Goal: Information Seeking & Learning: Learn about a topic

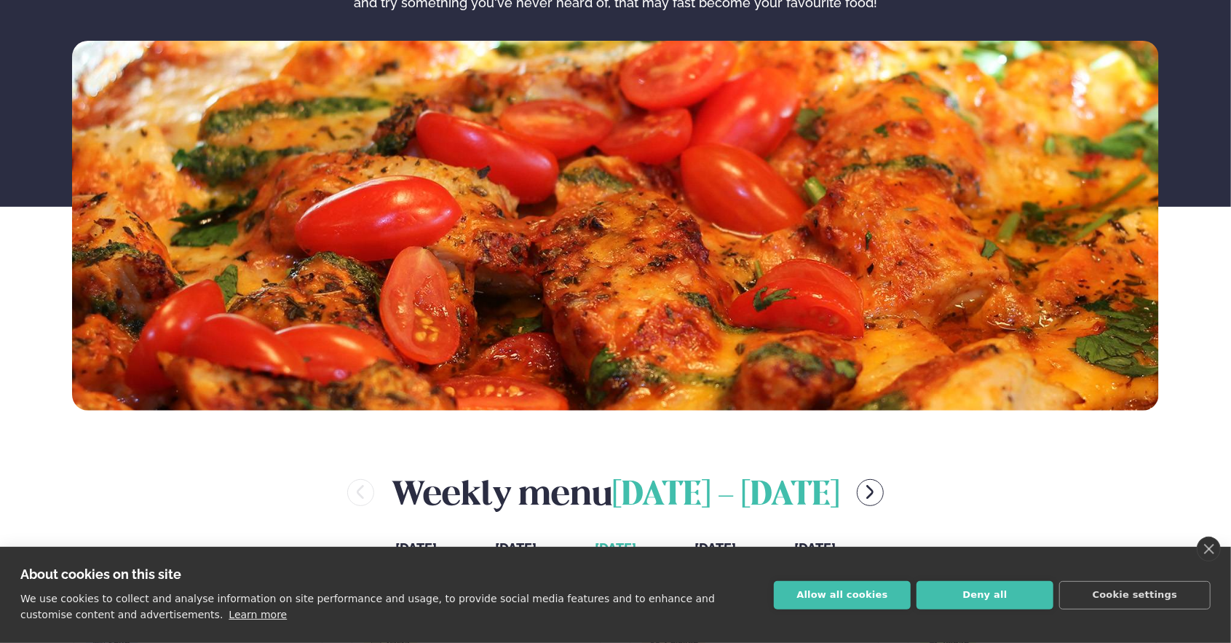
scroll to position [218, 0]
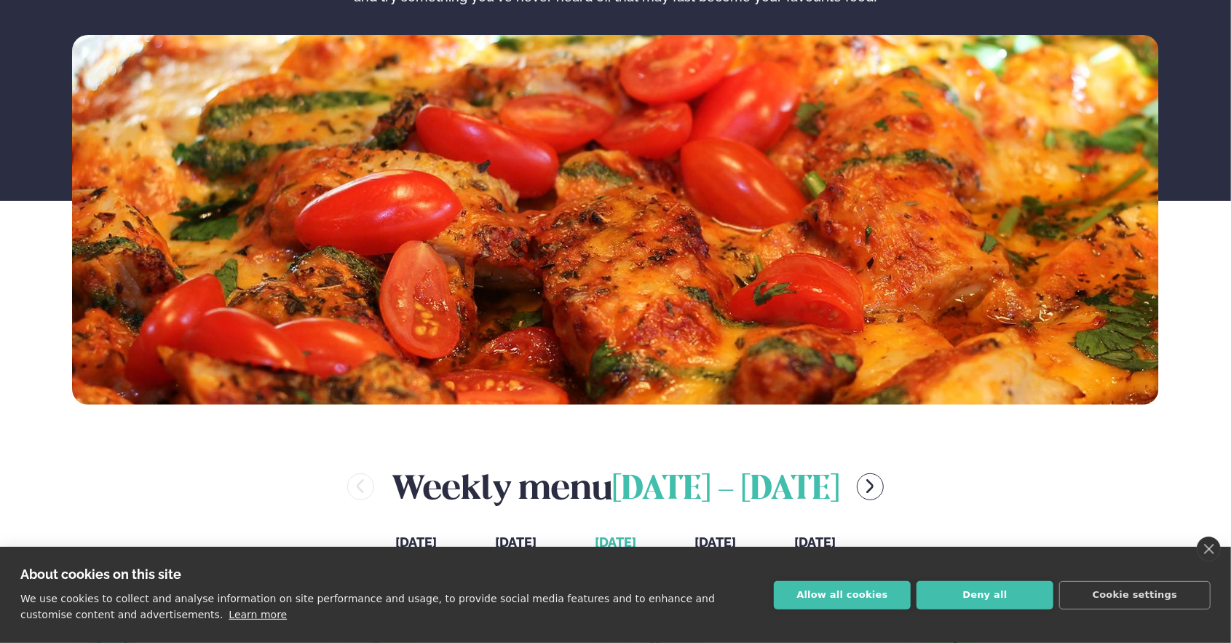
click at [869, 594] on button "Allow all cookies" at bounding box center [842, 595] width 137 height 28
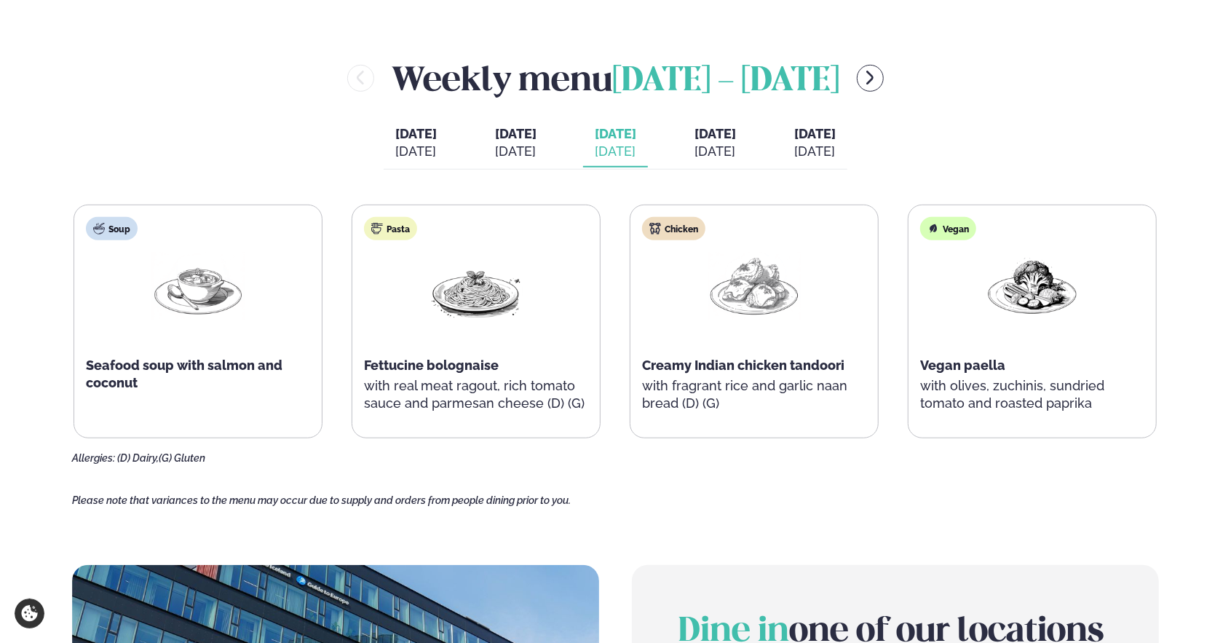
scroll to position [582, 0]
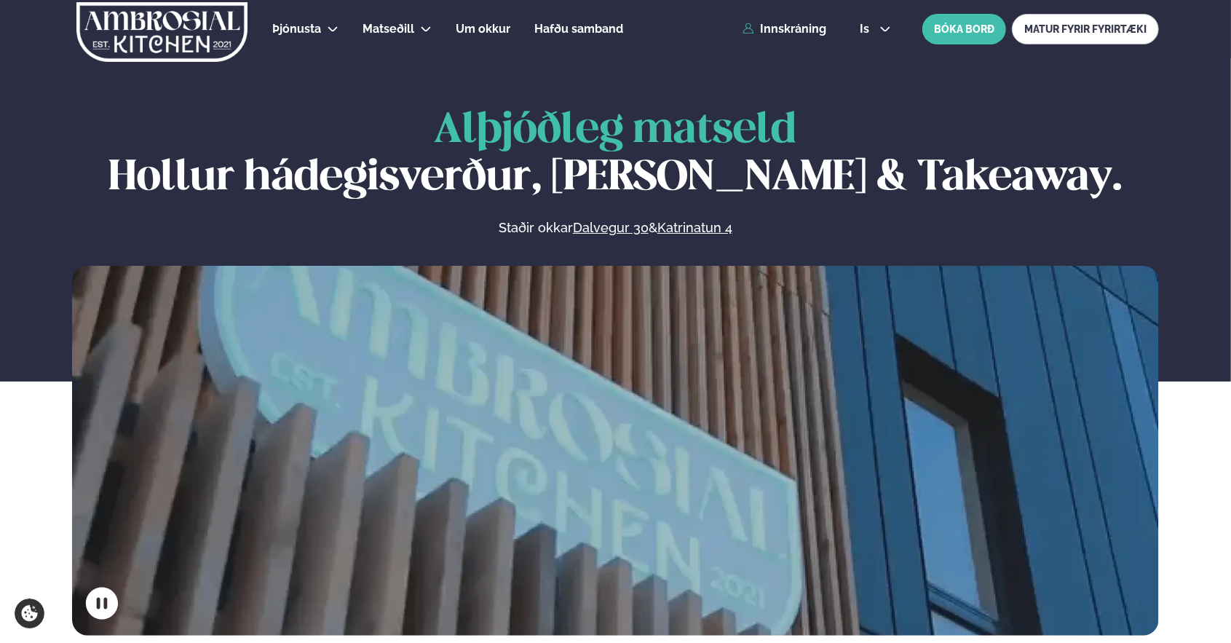
click at [398, 67] on link "Dalvegur 30" at bounding box center [420, 72] width 73 height 12
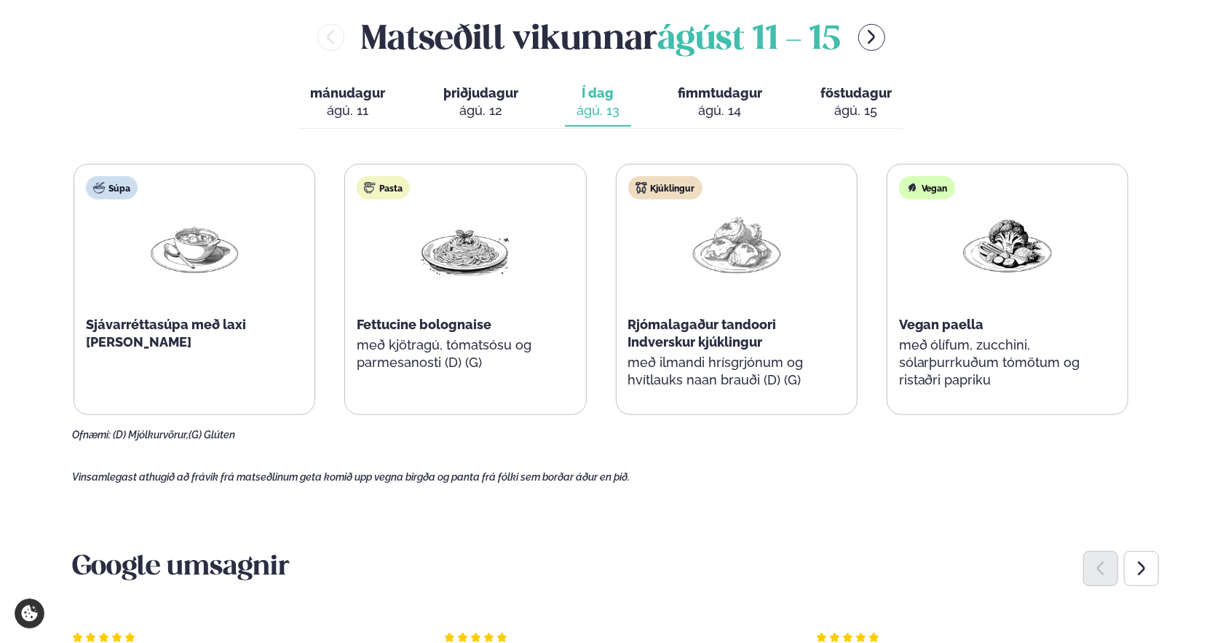
scroll to position [655, 0]
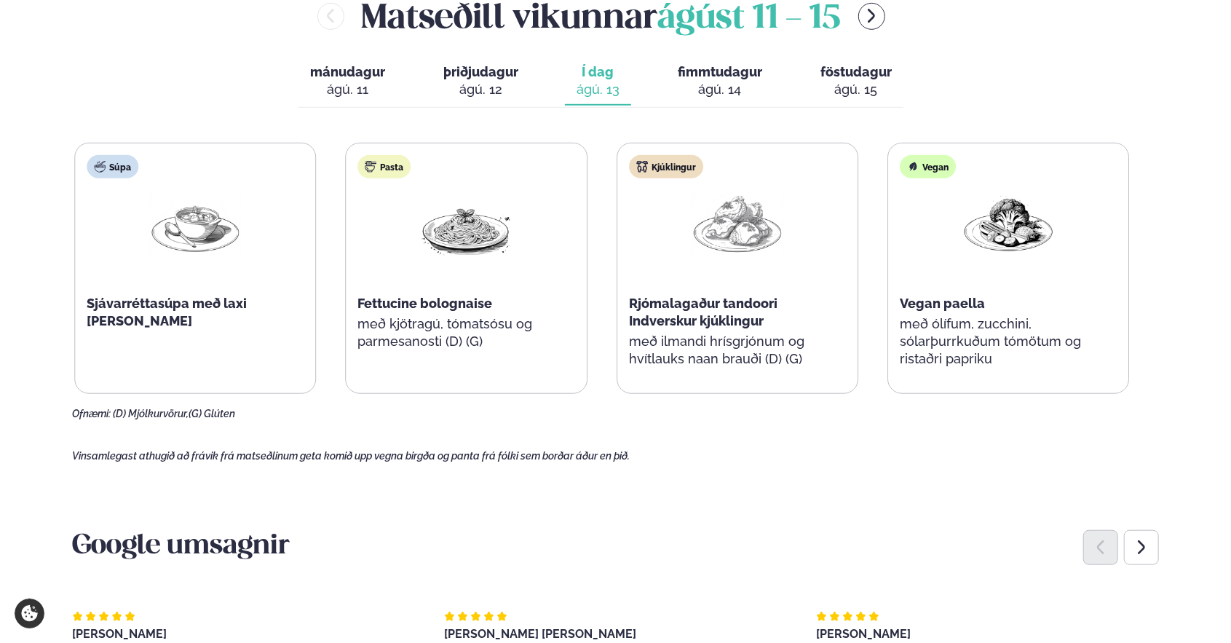
click at [744, 229] on div "Kjúklingur Rjómalagaður tandoori Indverskur kjúklingur með ilmandi hrísgrjónum …" at bounding box center [737, 268] width 240 height 250
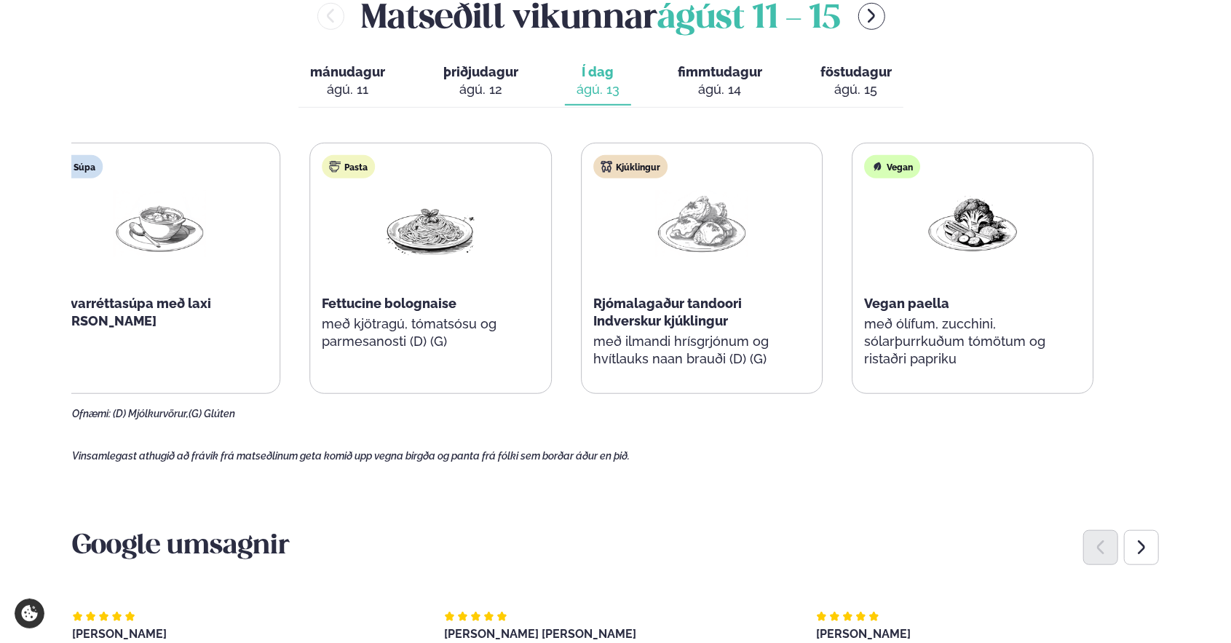
click at [606, 319] on span "Rjómalagaður tandoori Indverskur kjúklingur" at bounding box center [667, 312] width 149 height 33
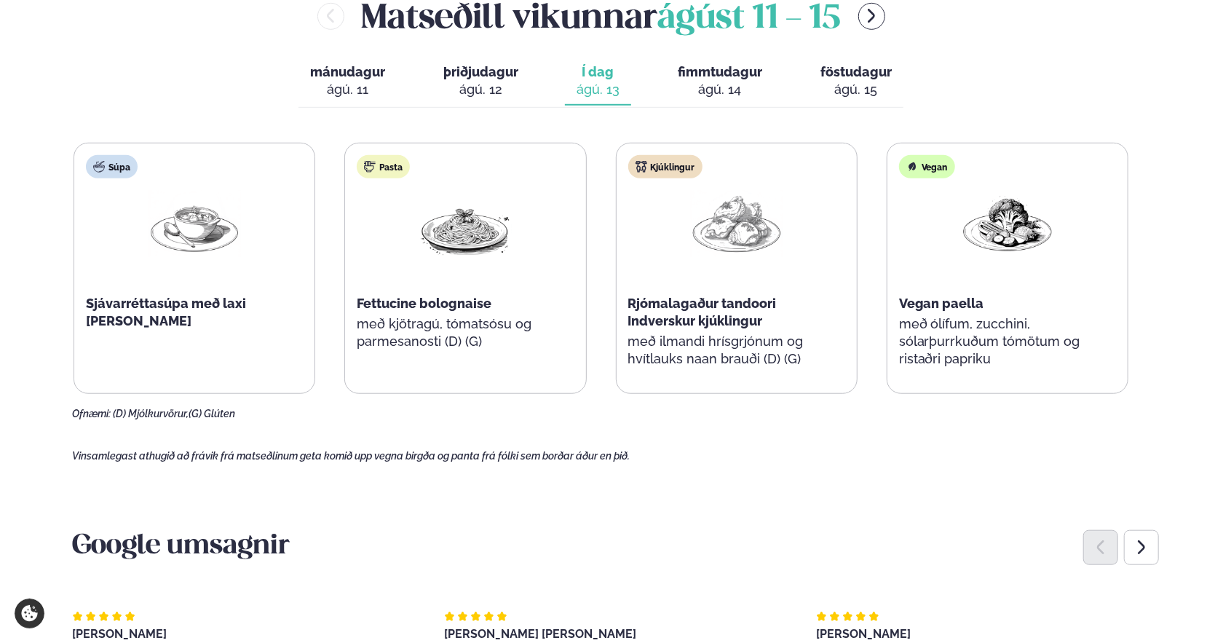
click at [869, 17] on icon "menu-btn-right" at bounding box center [871, 15] width 17 height 17
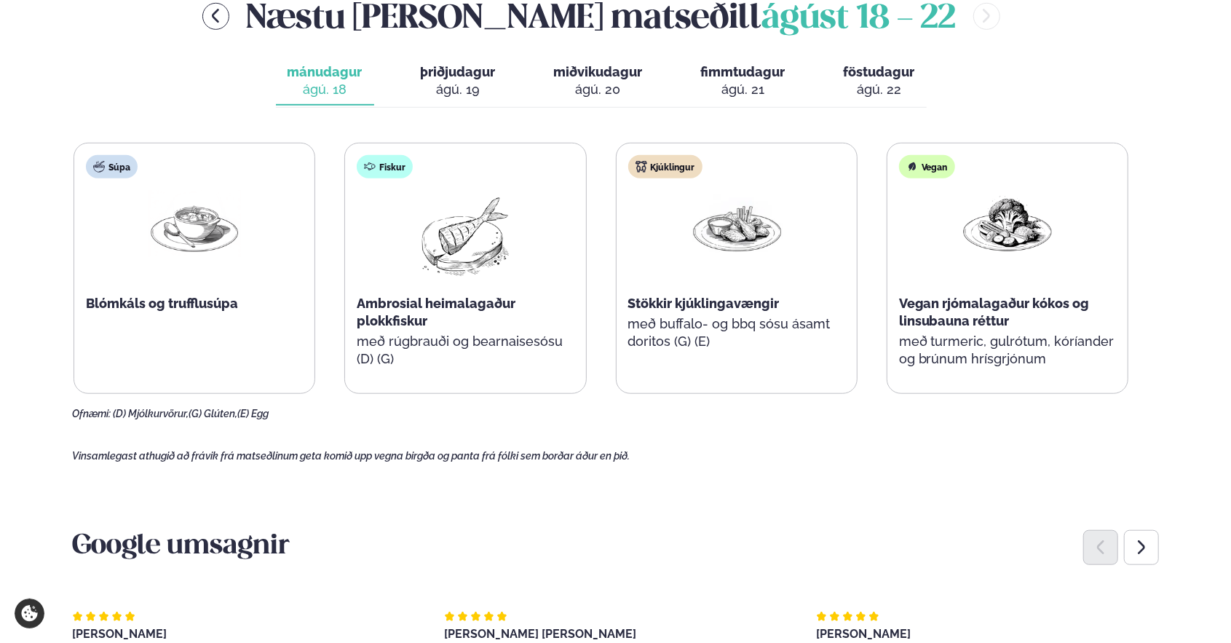
click at [590, 95] on div "ágú. 20" at bounding box center [598, 89] width 89 height 17
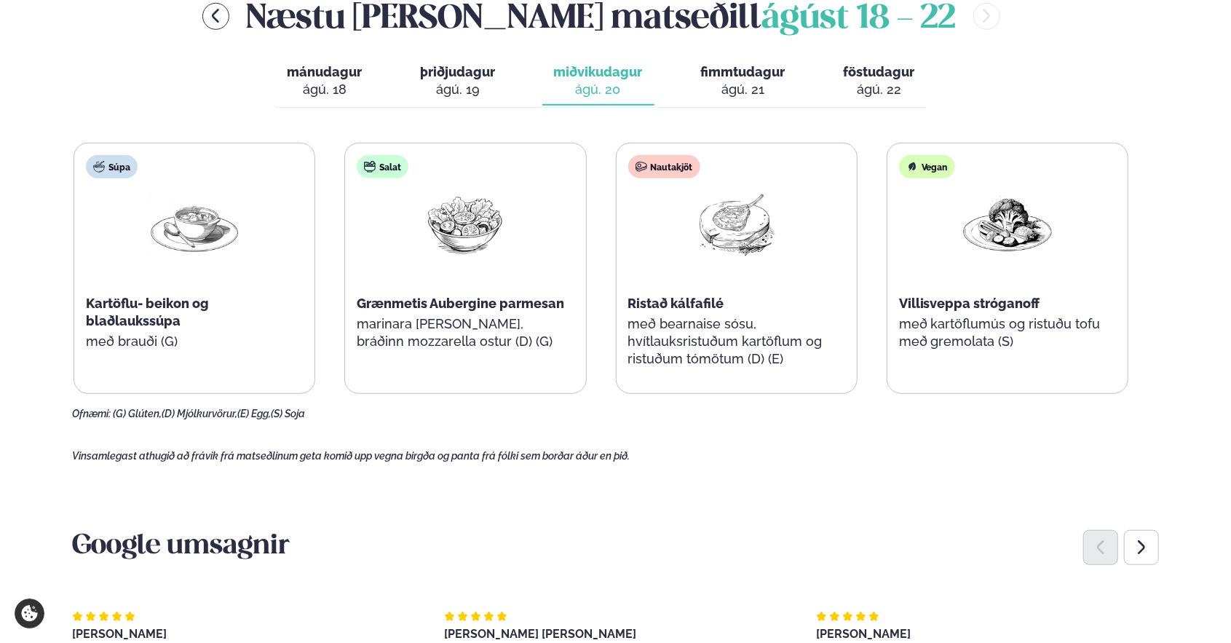
click at [336, 84] on div "ágú. 18" at bounding box center [325, 89] width 75 height 17
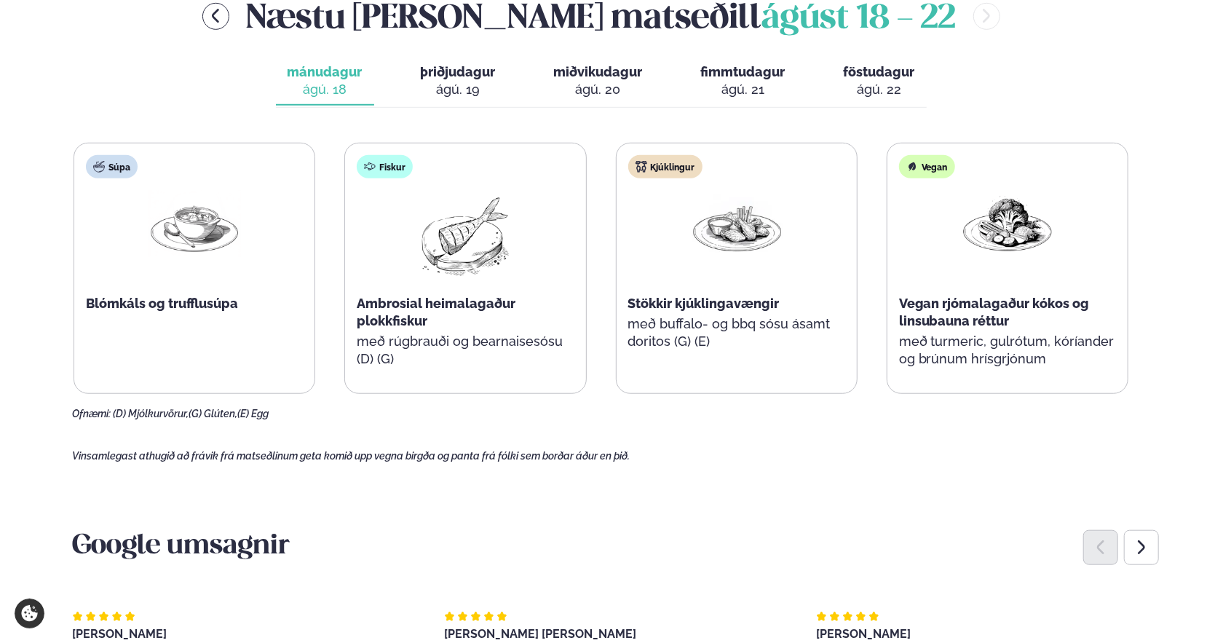
click at [448, 83] on div "ágú. 19" at bounding box center [458, 89] width 75 height 17
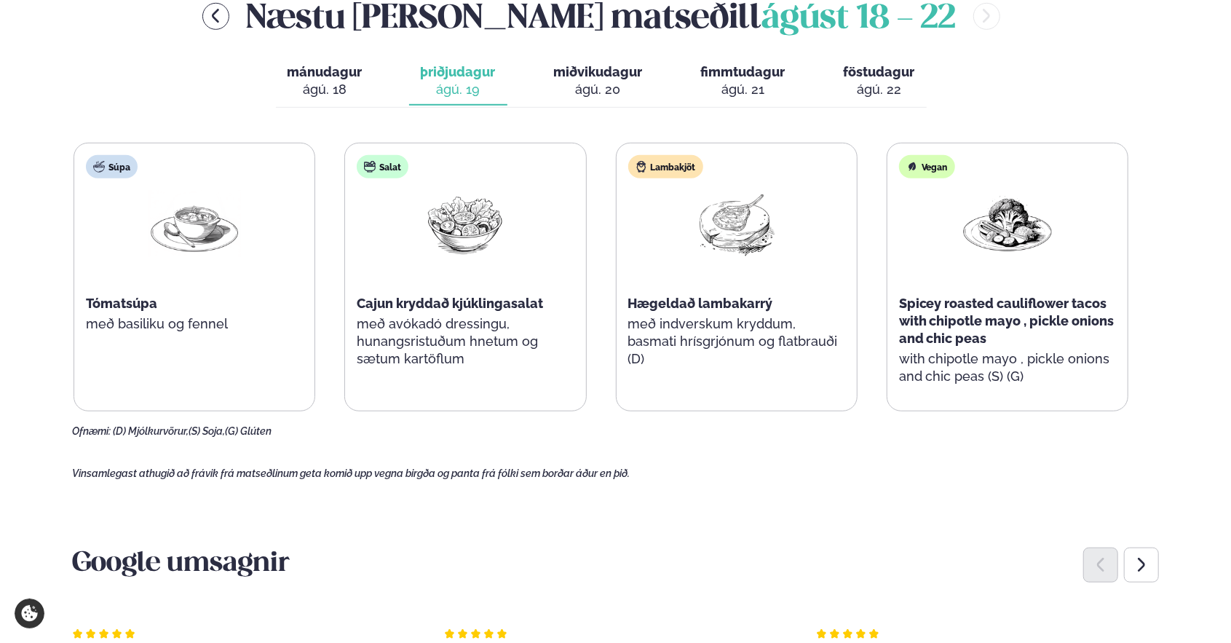
click at [600, 84] on div "ágú. 20" at bounding box center [598, 89] width 89 height 17
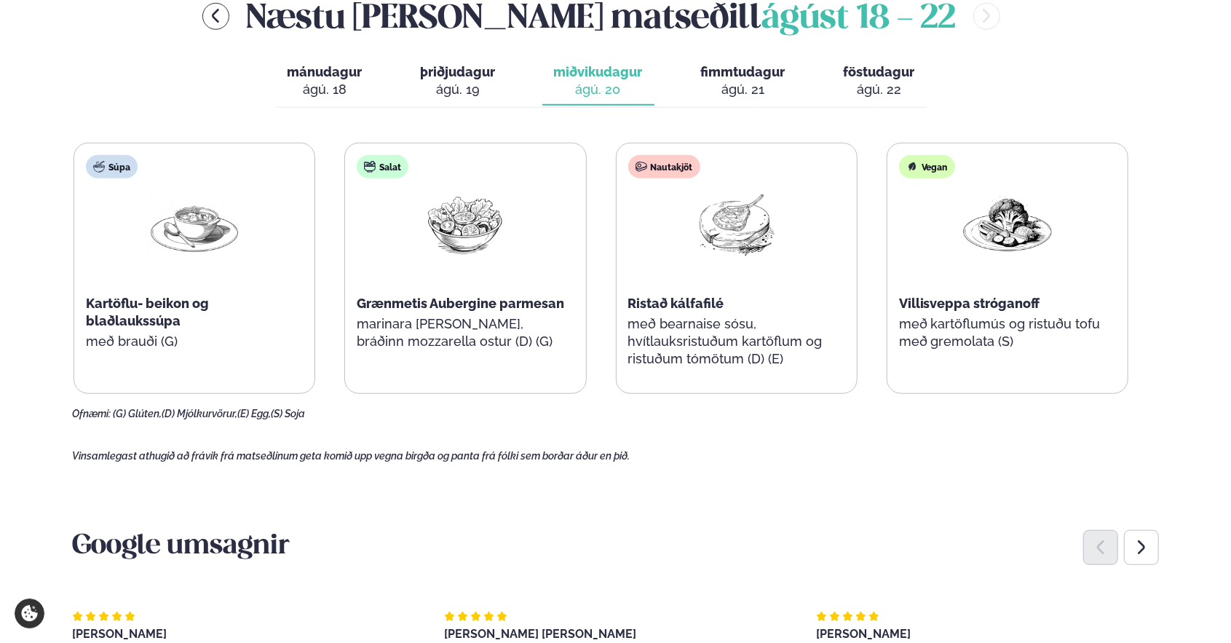
click at [752, 91] on div "ágú. 21" at bounding box center [743, 89] width 84 height 17
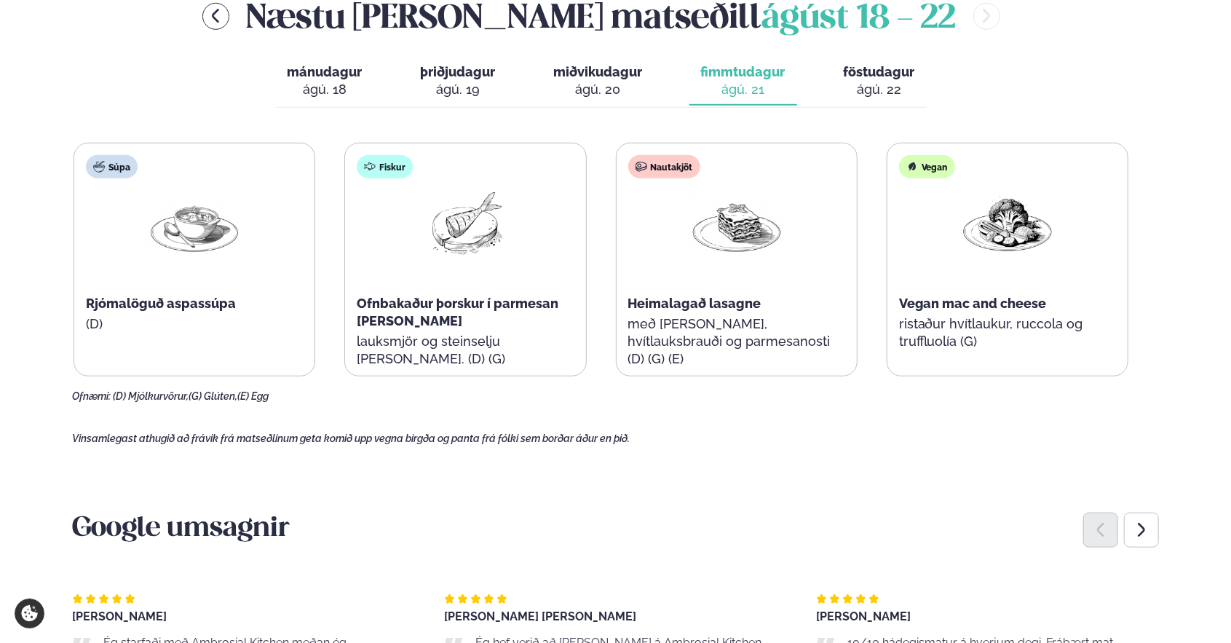
click at [287, 15] on div "Næstu [PERSON_NAME] matseðill [DATE] - [DATE]" at bounding box center [601, 15] width 1058 height 47
click at [219, 15] on icon "menu-btn-left" at bounding box center [215, 16] width 7 height 14
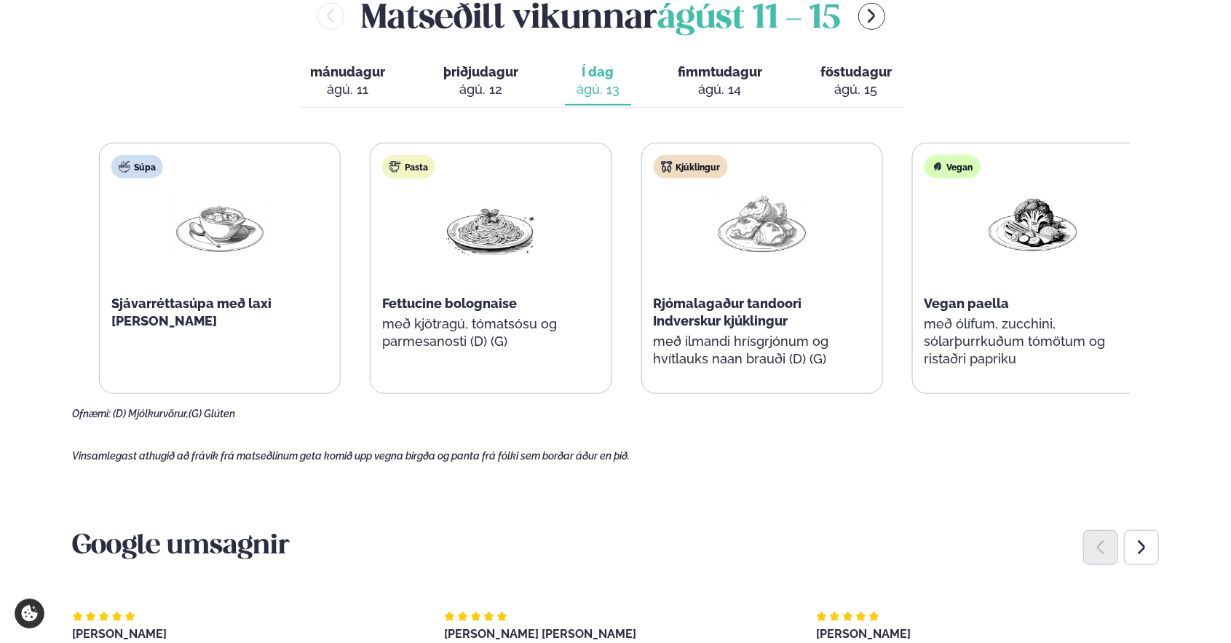
click at [812, 356] on div "Kjúklingur Rjómalagaður tandoori Indverskur kjúklingur með ilmandi hrísgrjónum …" at bounding box center [761, 268] width 240 height 250
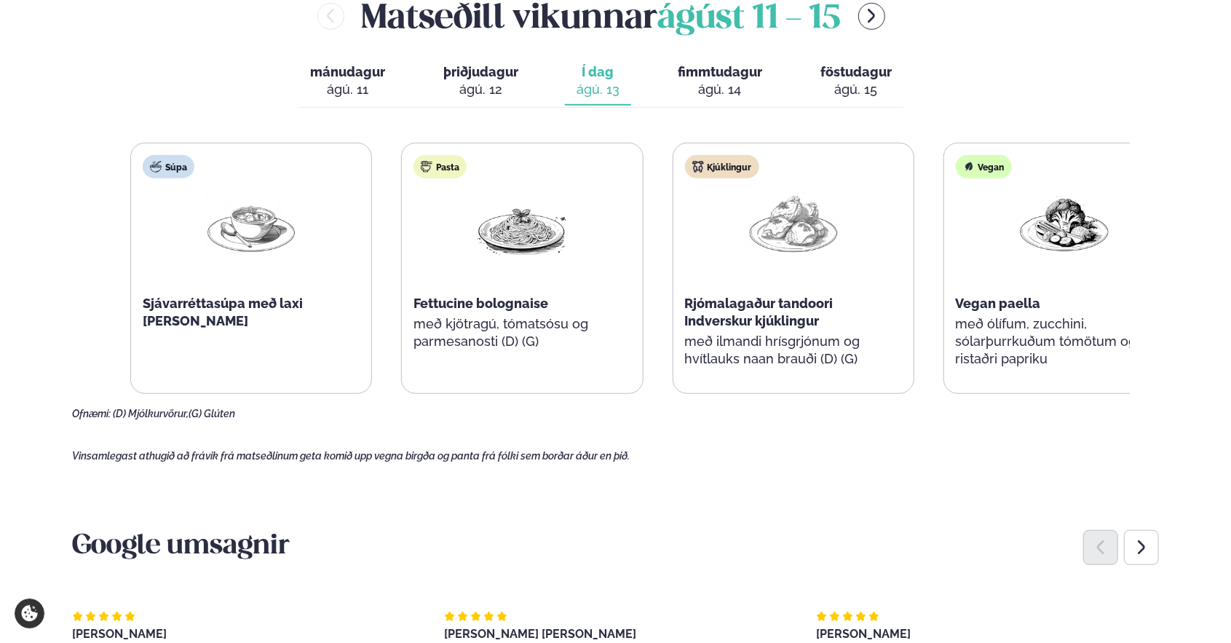
click at [756, 344] on div "Kjúklingur Rjómalagaður tandoori Indverskur kjúklingur með ilmandi hrísgrjónum …" at bounding box center [793, 268] width 240 height 250
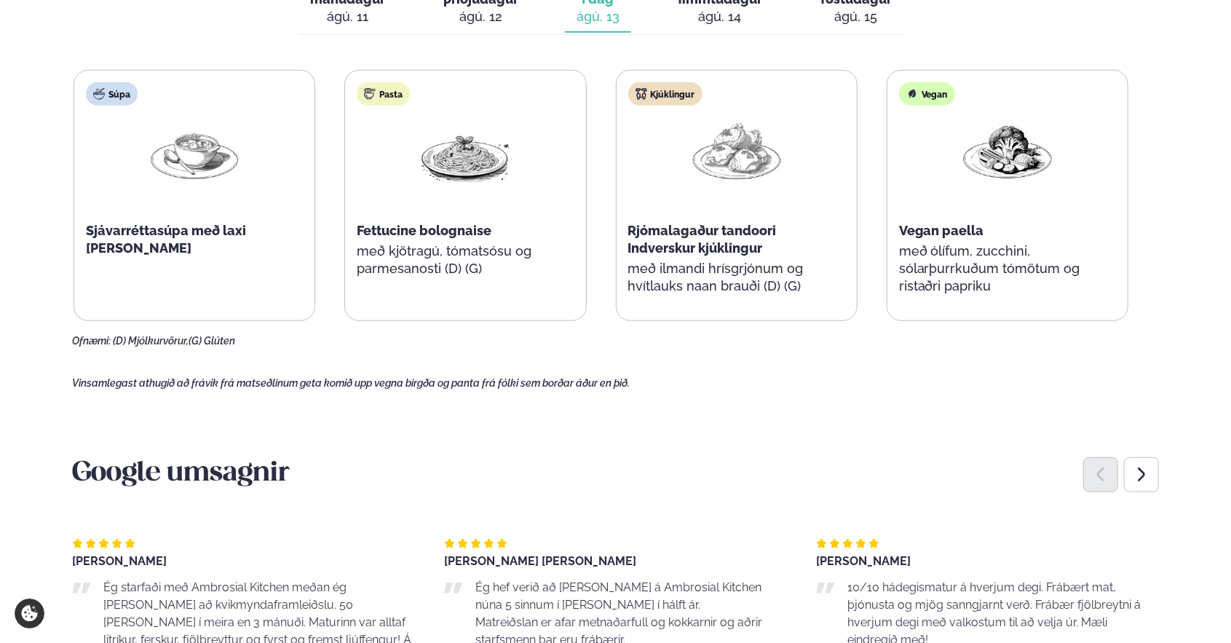
scroll to position [582, 0]
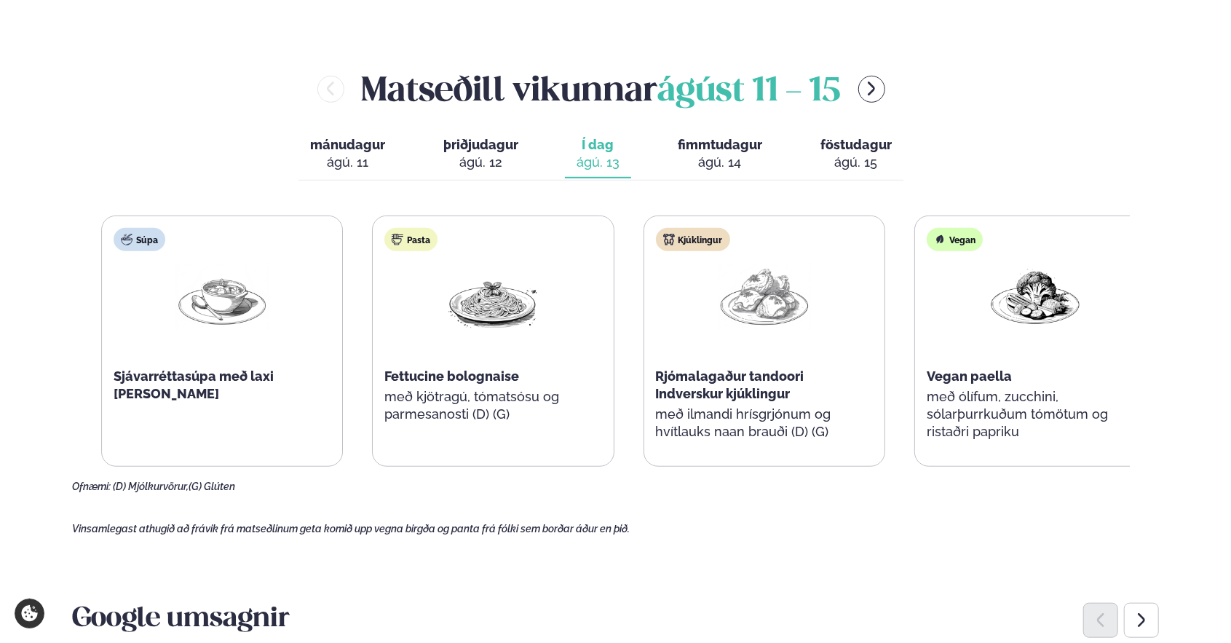
click at [622, 264] on div "Súpa Sjávarréttasúpa með laxi [PERSON_NAME] Pasta Fettucine bolognaise með kjöt…" at bounding box center [628, 340] width 1055 height 251
